Goal: Communication & Community: Answer question/provide support

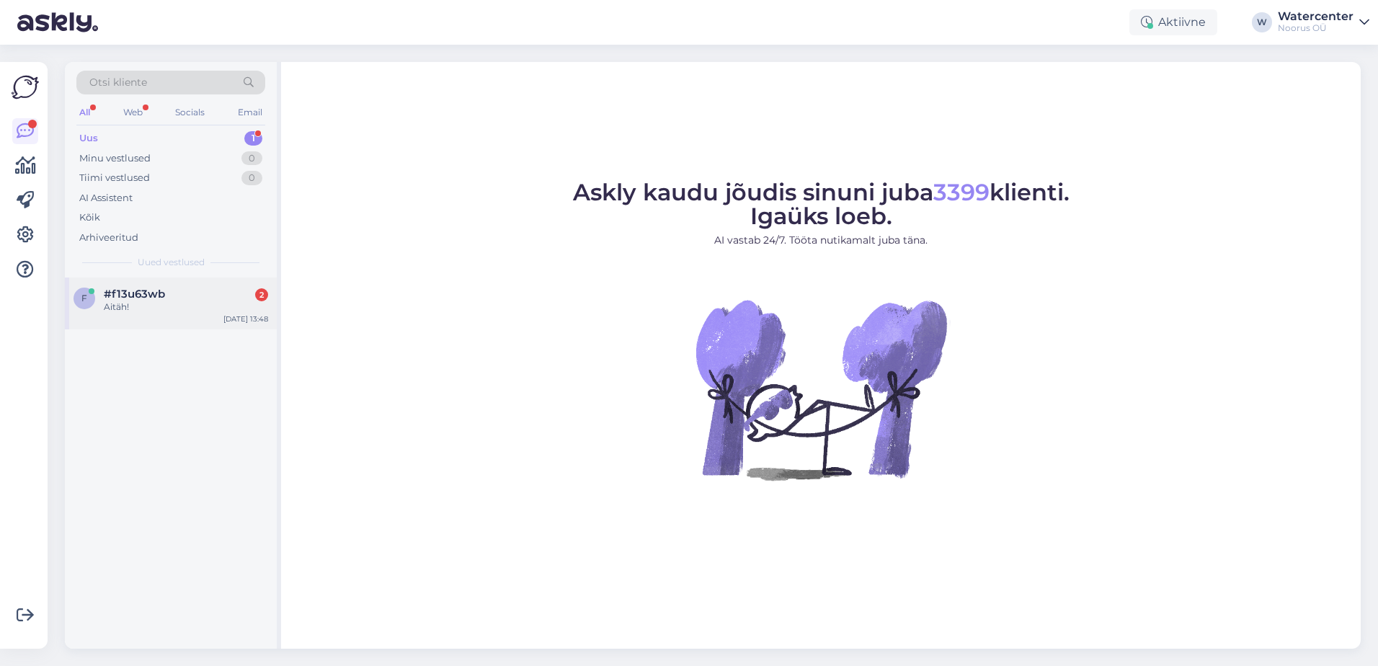
click at [168, 295] on div "#f13u63wb 2" at bounding box center [186, 294] width 164 height 13
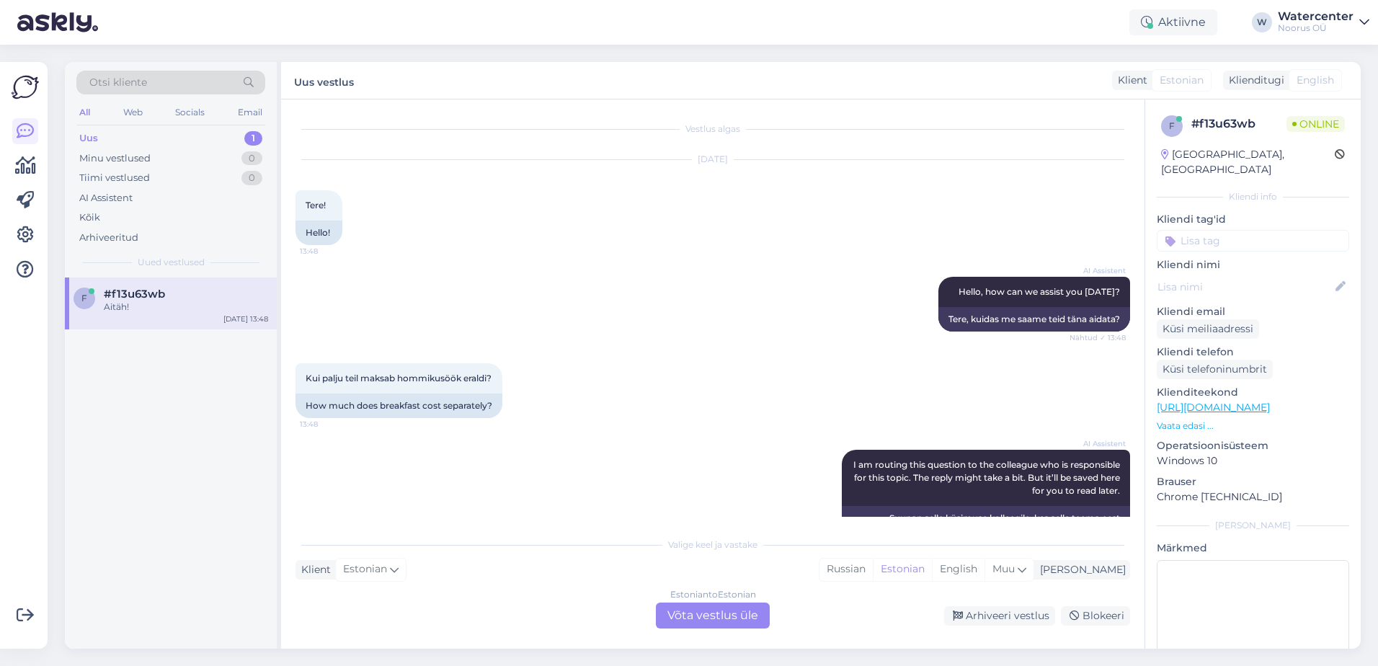
scroll to position [142, 0]
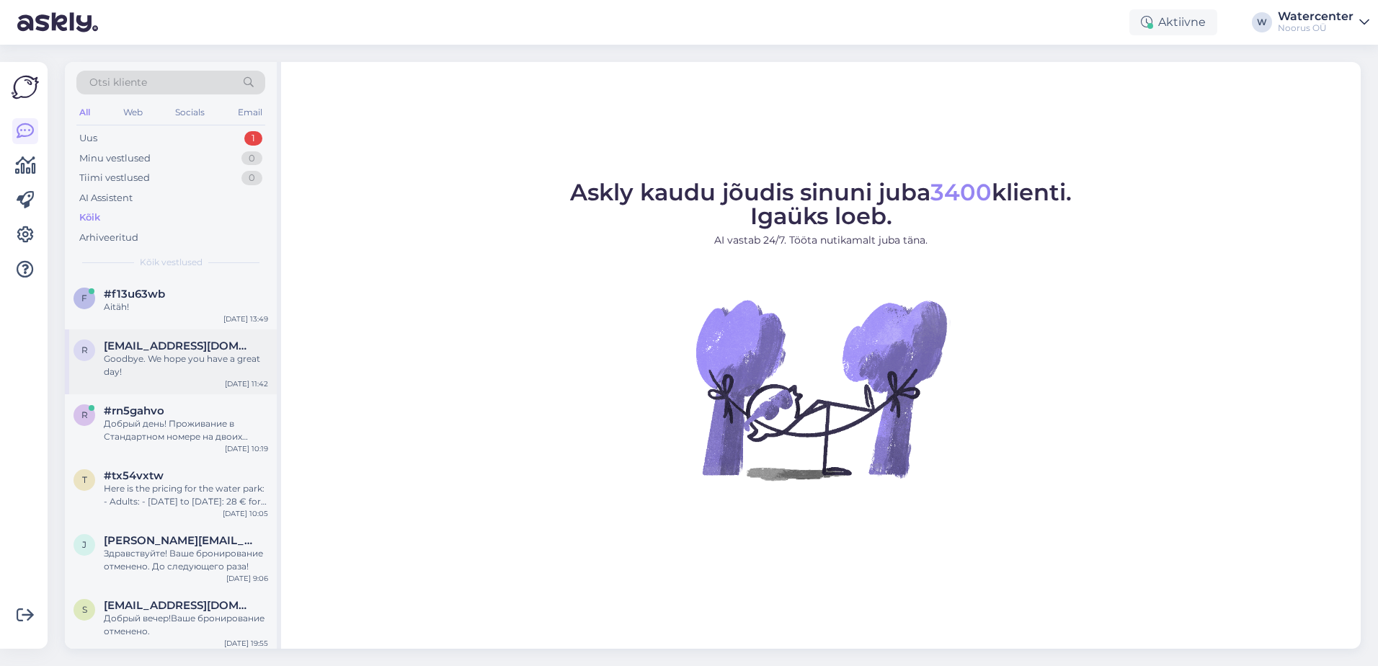
click at [146, 380] on div "r reet.viikholm@gmail.com Goodbye. We hope you have a great day! Sep 5 11:42" at bounding box center [171, 361] width 212 height 65
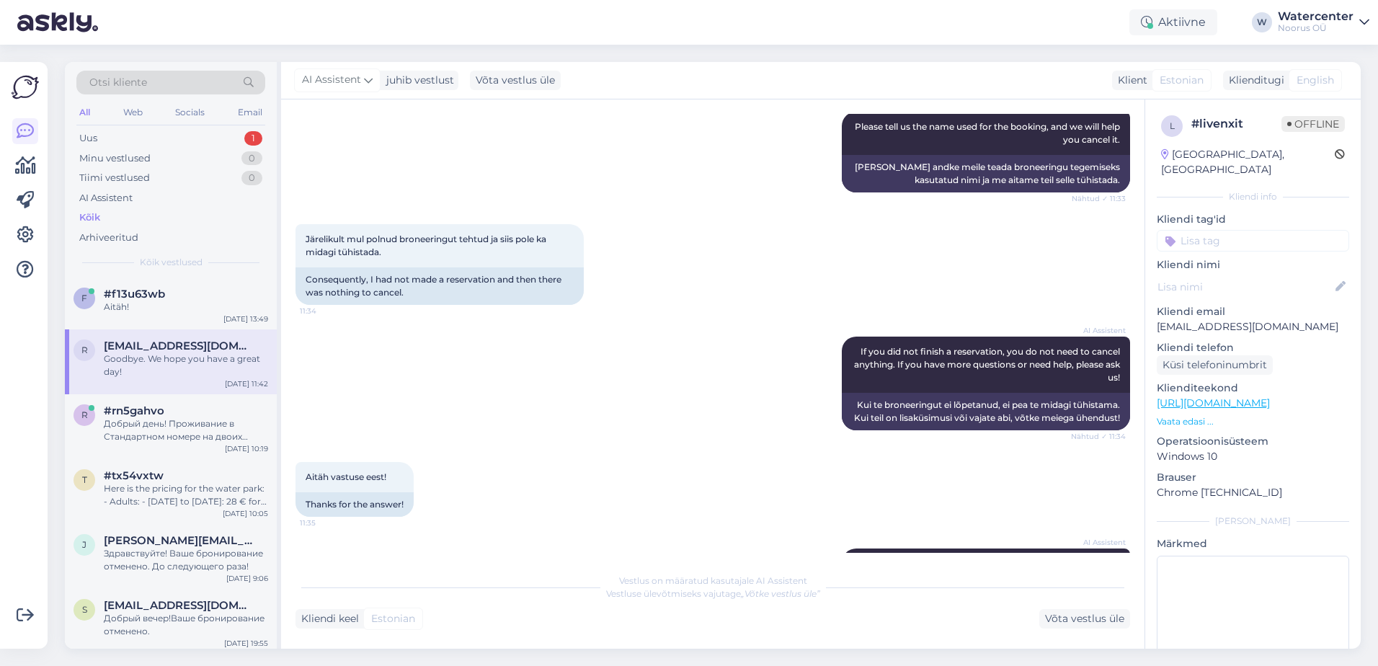
scroll to position [858, 0]
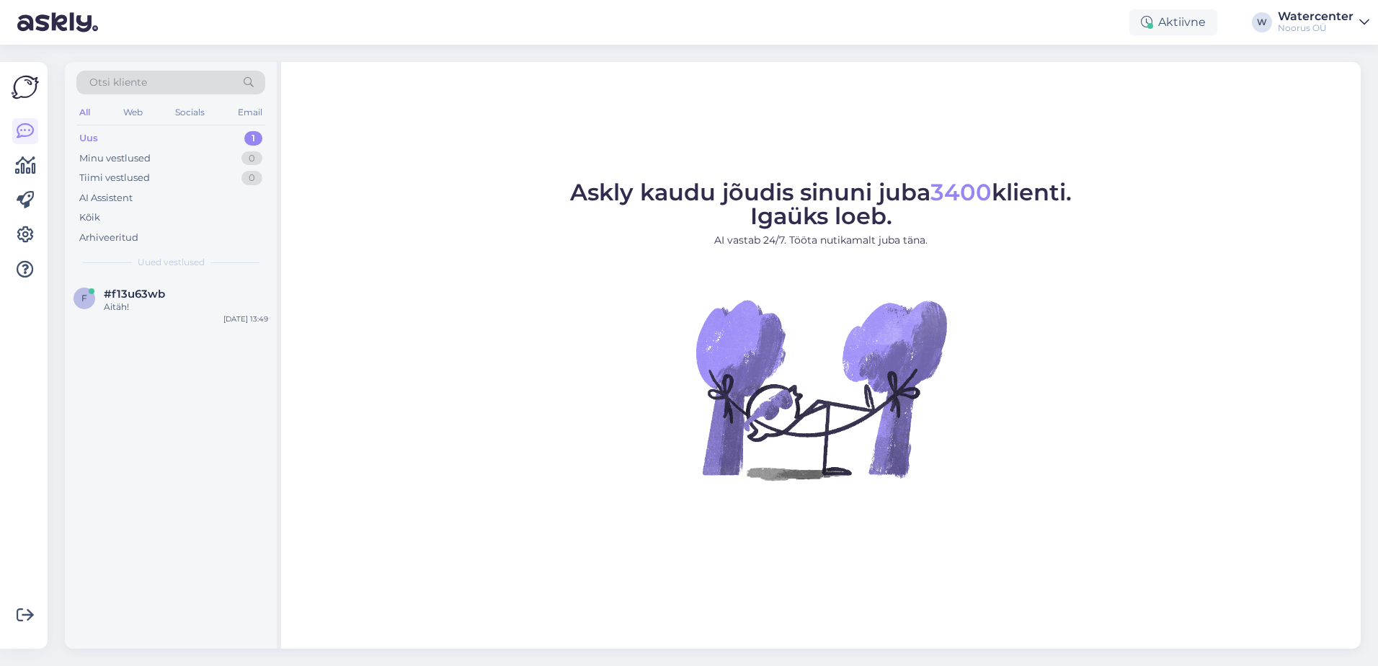
click at [60, 311] on div "Otsi kliente All Web Socials Email Uus 1 Minu vestlused 0 Tiimi vestlused 0 AI …" at bounding box center [717, 355] width 1322 height 621
click at [222, 316] on div "f #f13u63wb Aitäh! [DATE] 13:49" at bounding box center [171, 303] width 212 height 52
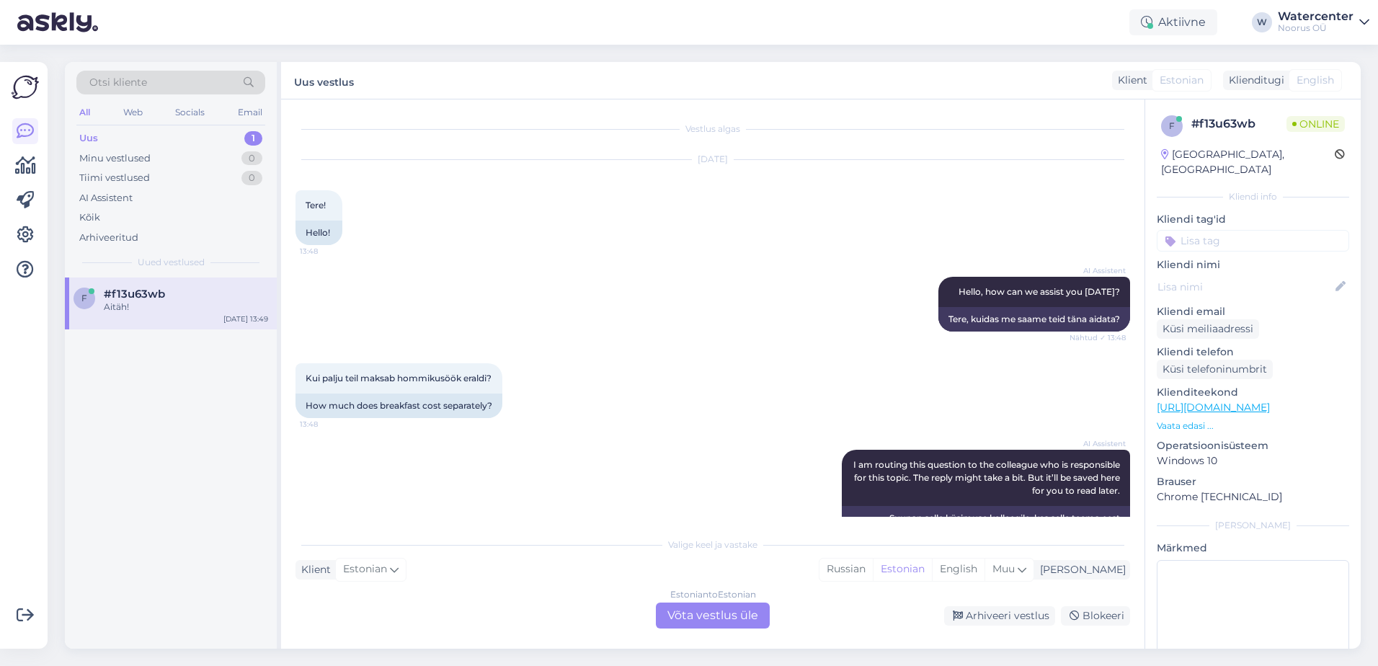
scroll to position [142, 0]
